Goal: Transaction & Acquisition: Purchase product/service

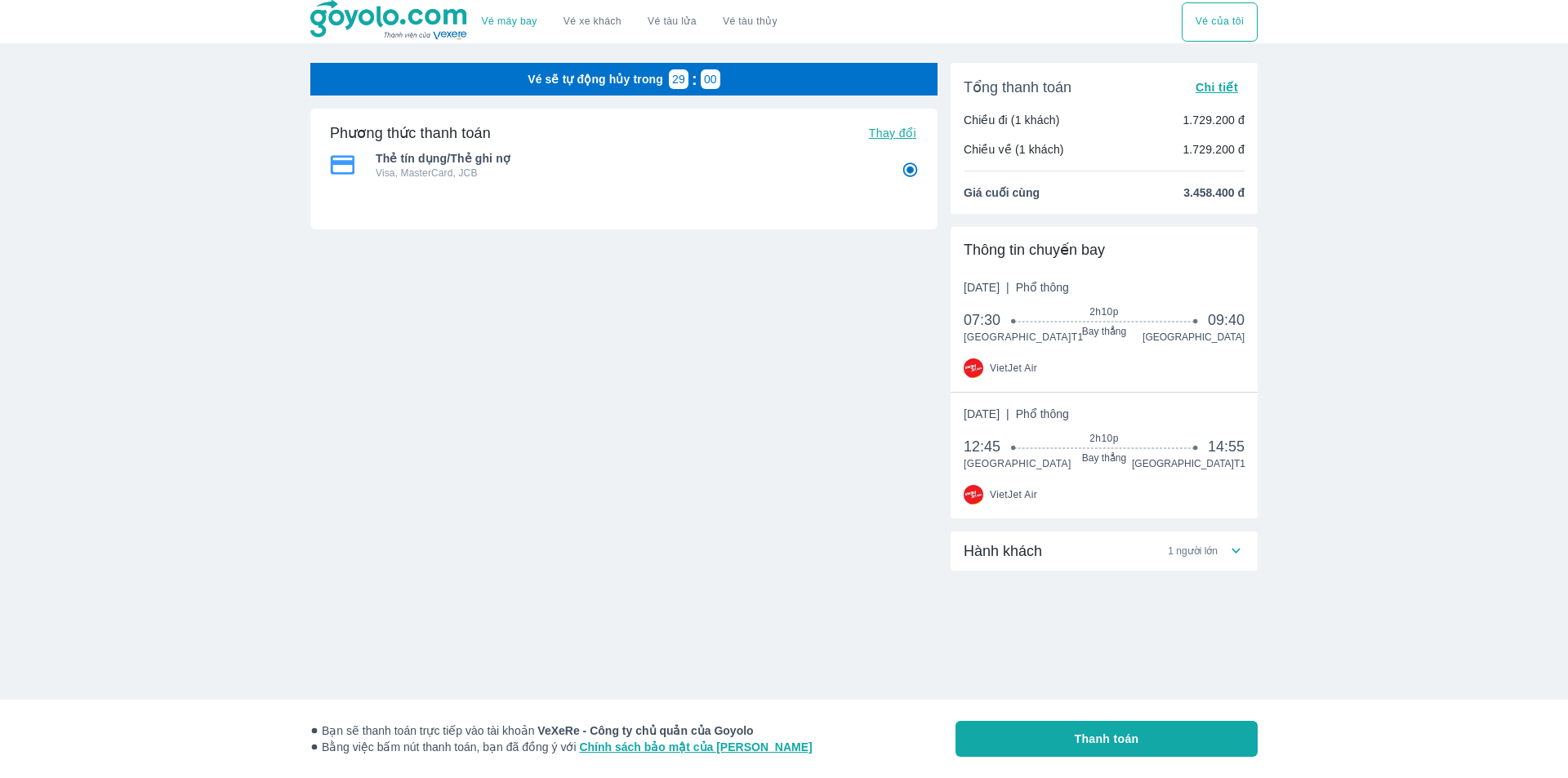
click at [1184, 728] on button "Thanh toán" at bounding box center [1106, 738] width 302 height 36
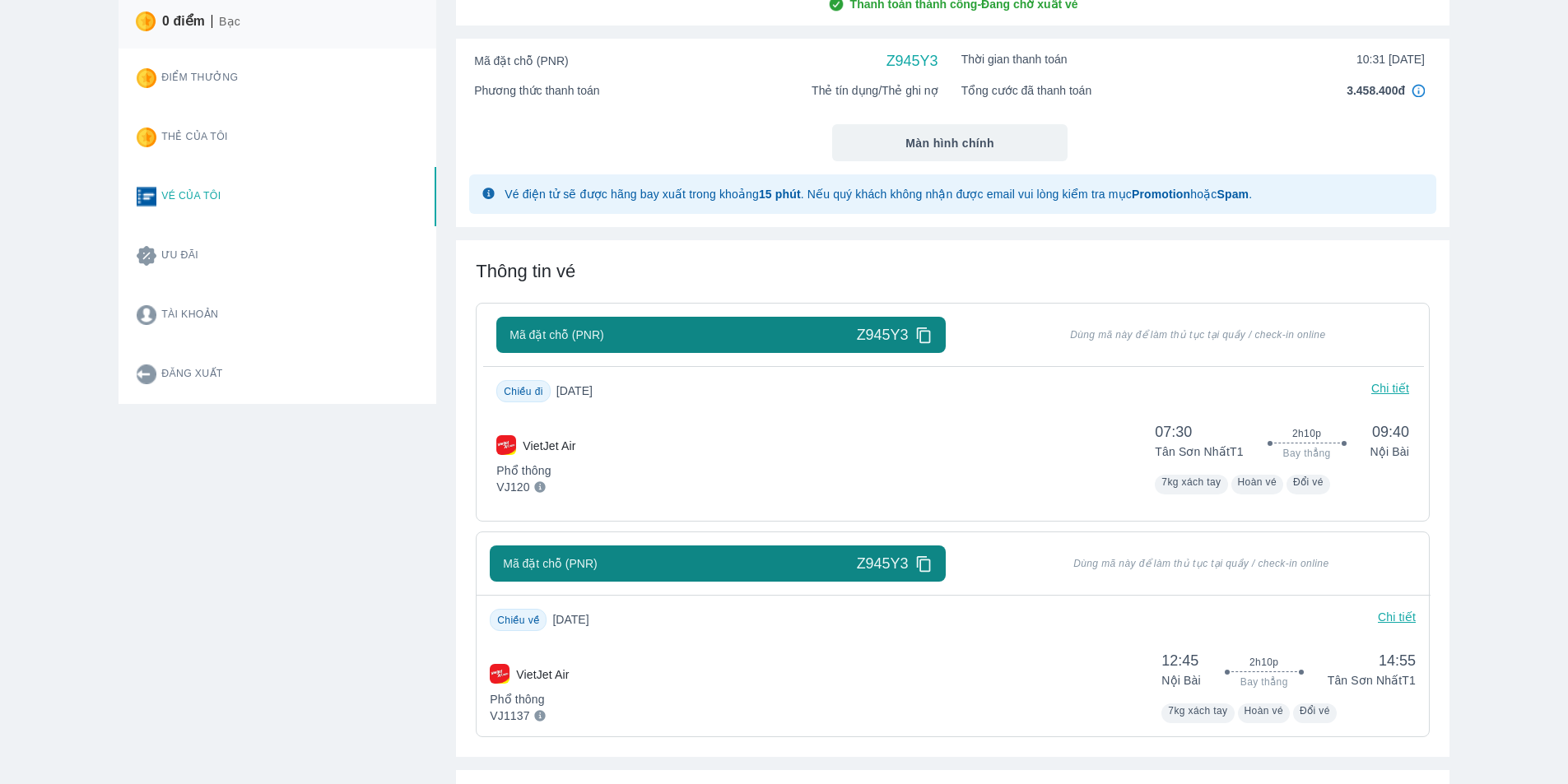
scroll to position [164, 0]
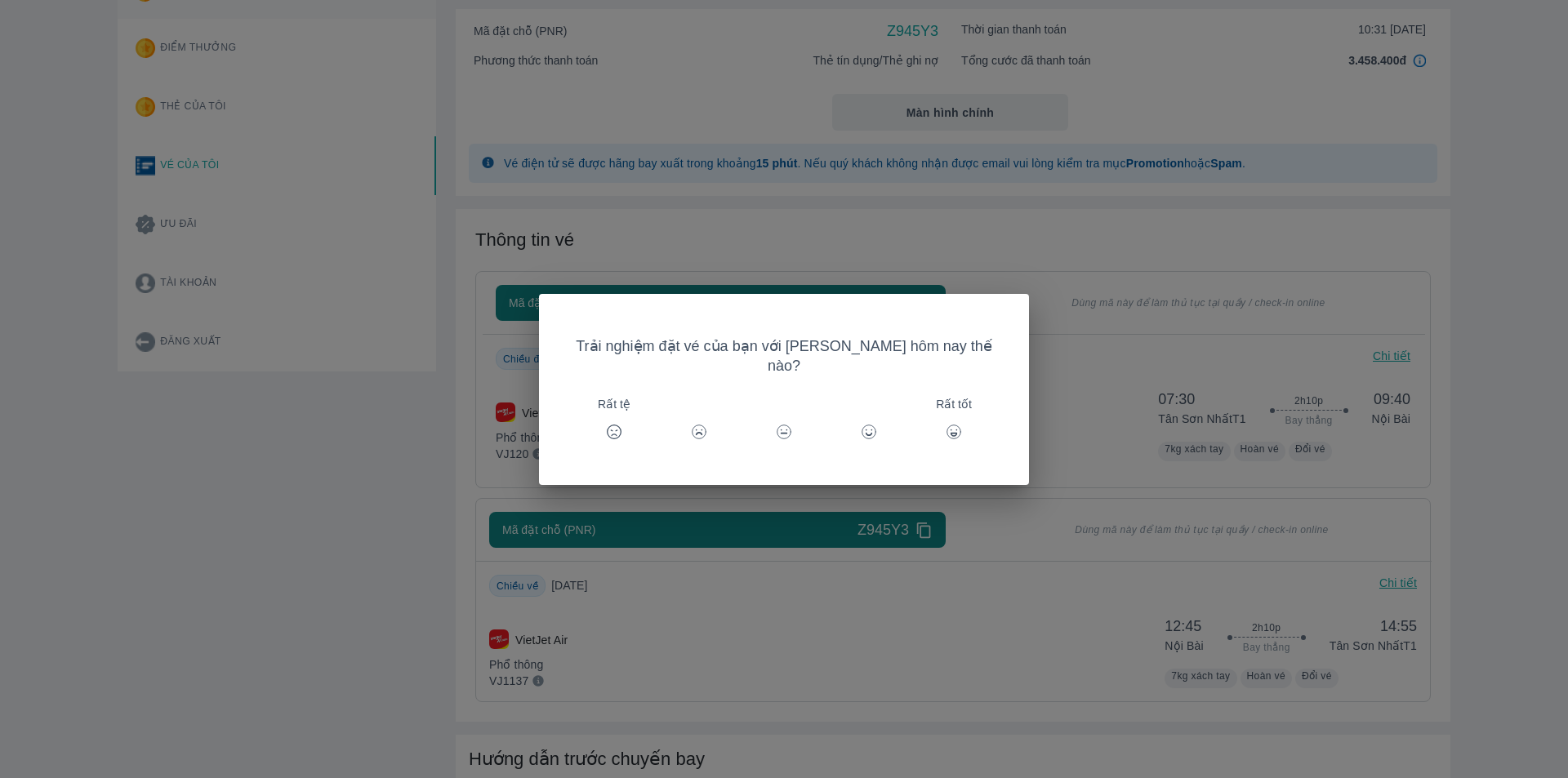
click at [946, 424] on icon at bounding box center [954, 432] width 16 height 16
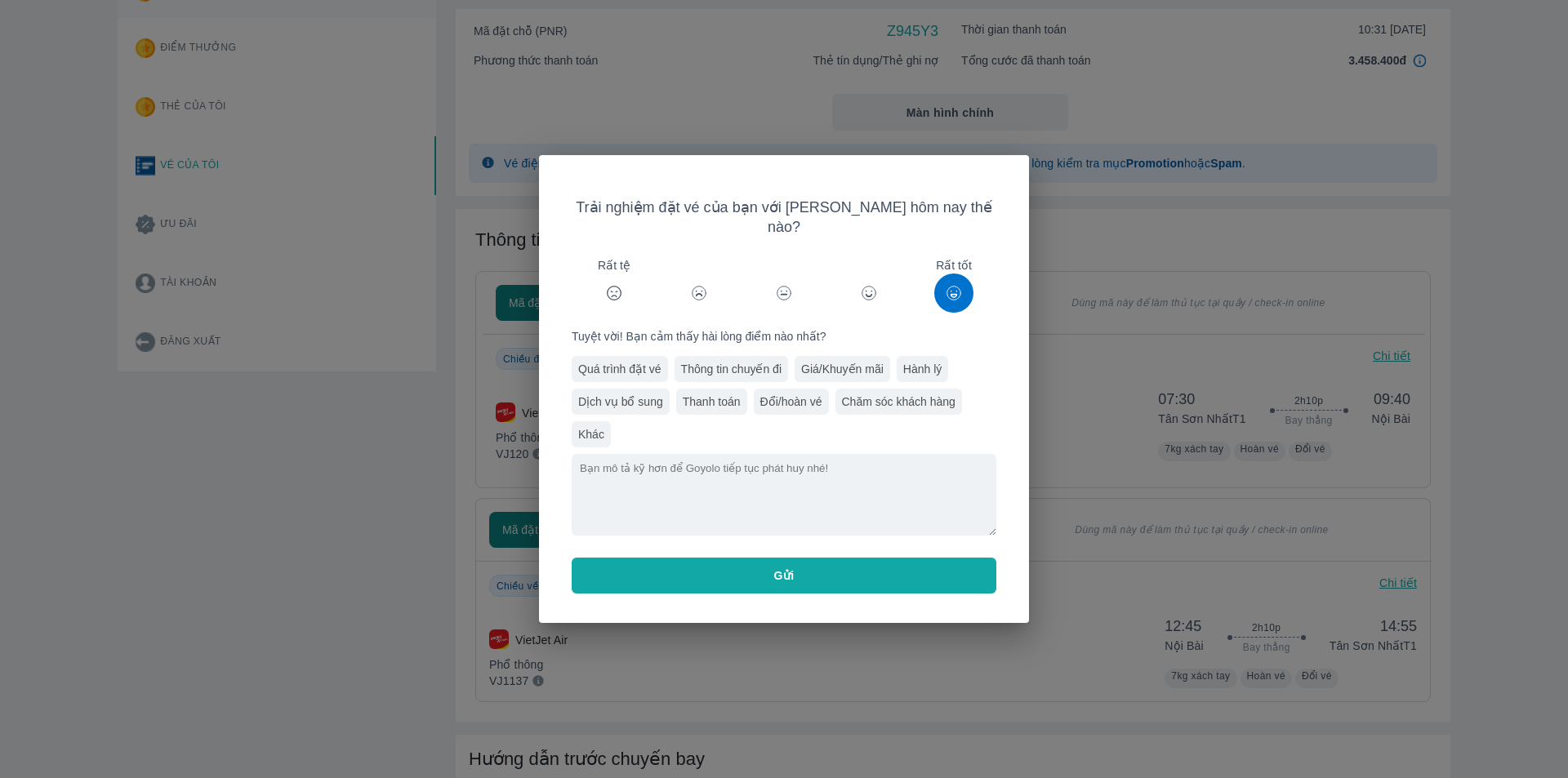
click at [898, 558] on button "Gửi" at bounding box center [784, 575] width 425 height 36
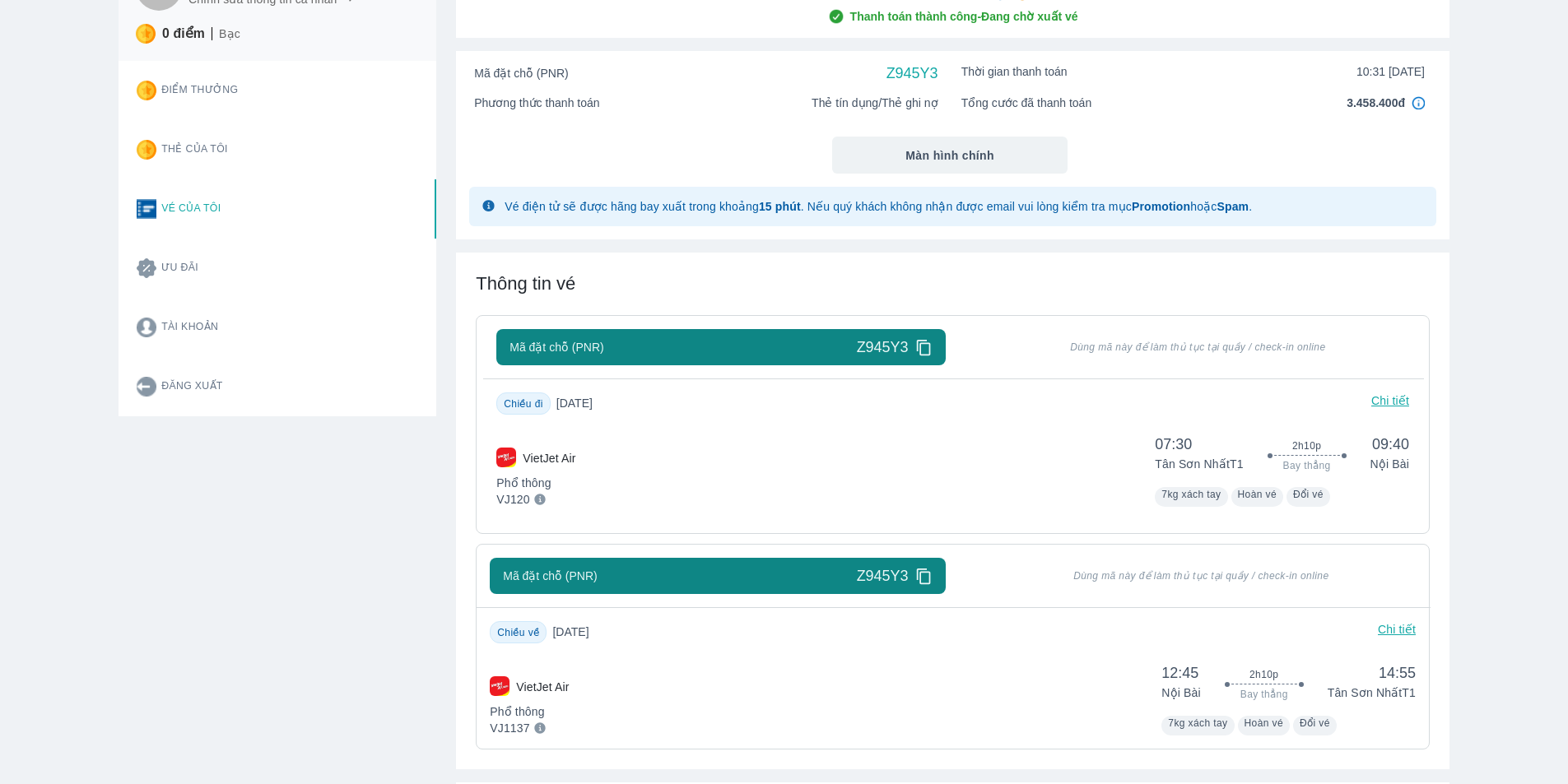
scroll to position [0, 0]
